Goal: Information Seeking & Learning: Check status

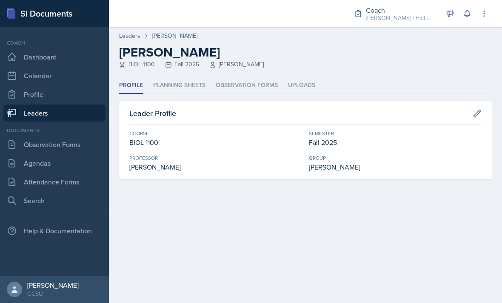
click at [177, 88] on li "Planning Sheets" at bounding box center [179, 85] width 52 height 17
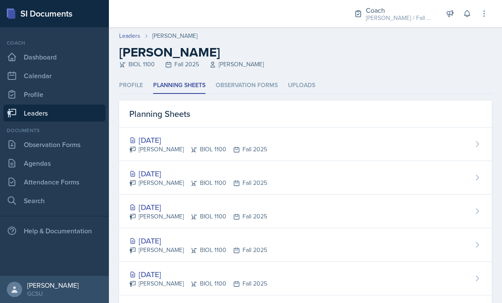
click at [184, 213] on div "[DATE]" at bounding box center [198, 207] width 138 height 11
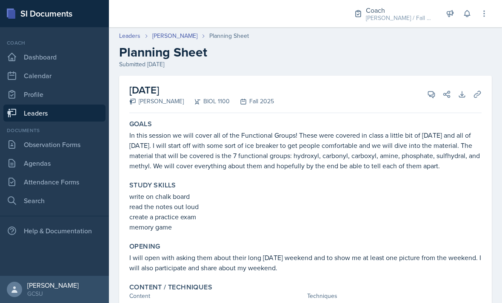
click at [187, 39] on link "[PERSON_NAME]" at bounding box center [174, 35] width 45 height 9
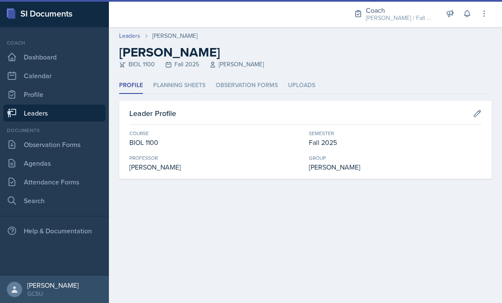
click at [191, 91] on li "Planning Sheets" at bounding box center [179, 85] width 52 height 17
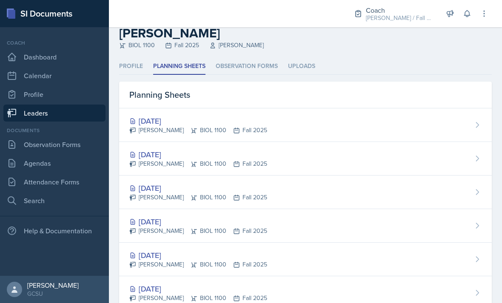
scroll to position [19, 0]
click at [181, 260] on div "[DATE]" at bounding box center [198, 255] width 138 height 11
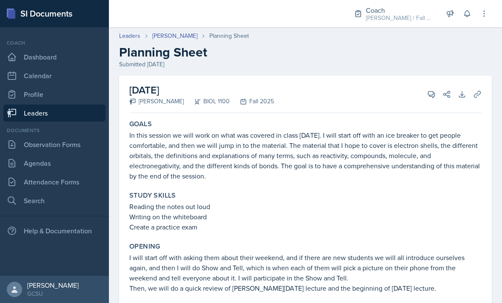
click at [75, 116] on link "Leaders" at bounding box center [54, 113] width 102 height 17
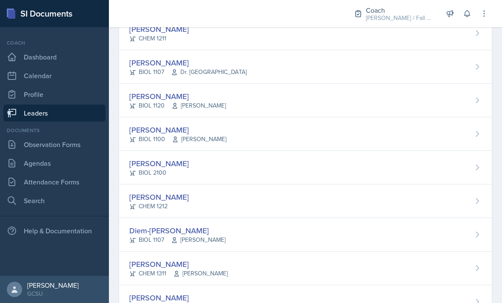
scroll to position [356, 0]
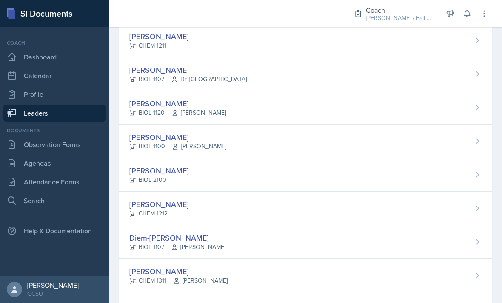
click at [179, 143] on span "[PERSON_NAME]" at bounding box center [199, 146] width 54 height 9
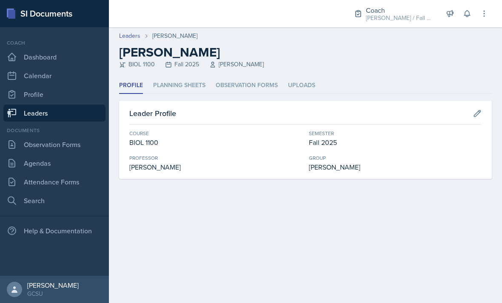
click at [187, 85] on li "Planning Sheets" at bounding box center [179, 85] width 52 height 17
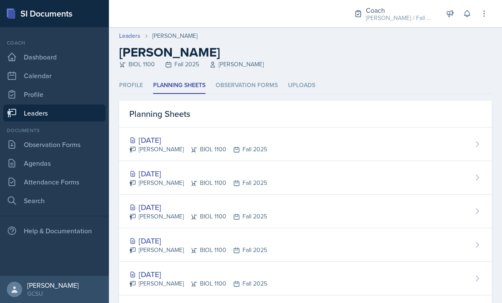
click at [170, 136] on div "[DATE]" at bounding box center [198, 139] width 138 height 11
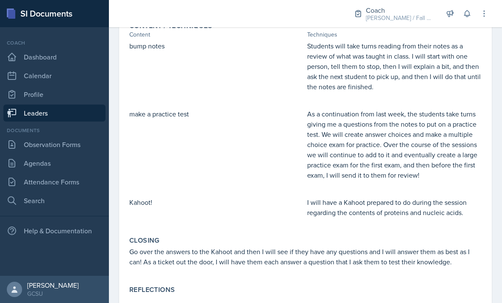
scroll to position [248, 0]
click at [54, 59] on link "Dashboard" at bounding box center [54, 57] width 102 height 17
